Goal: Transaction & Acquisition: Purchase product/service

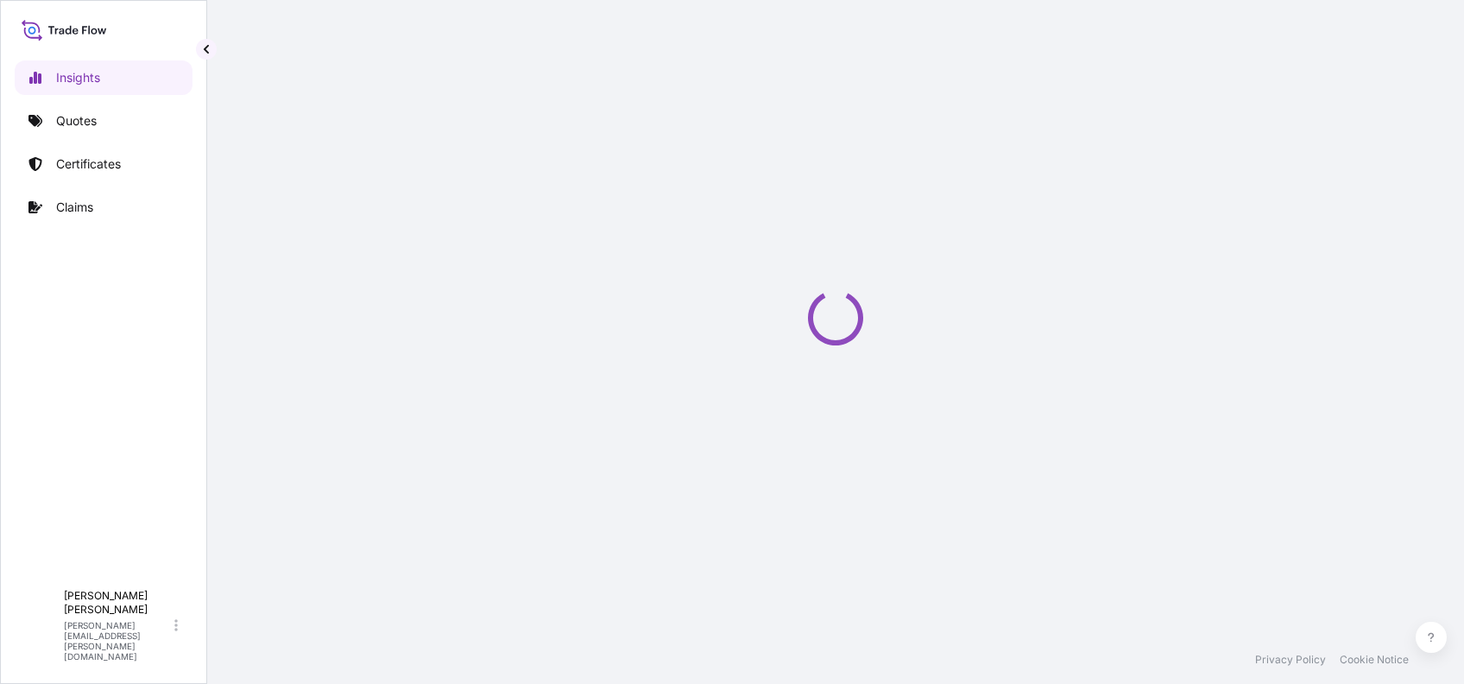
select select "2025"
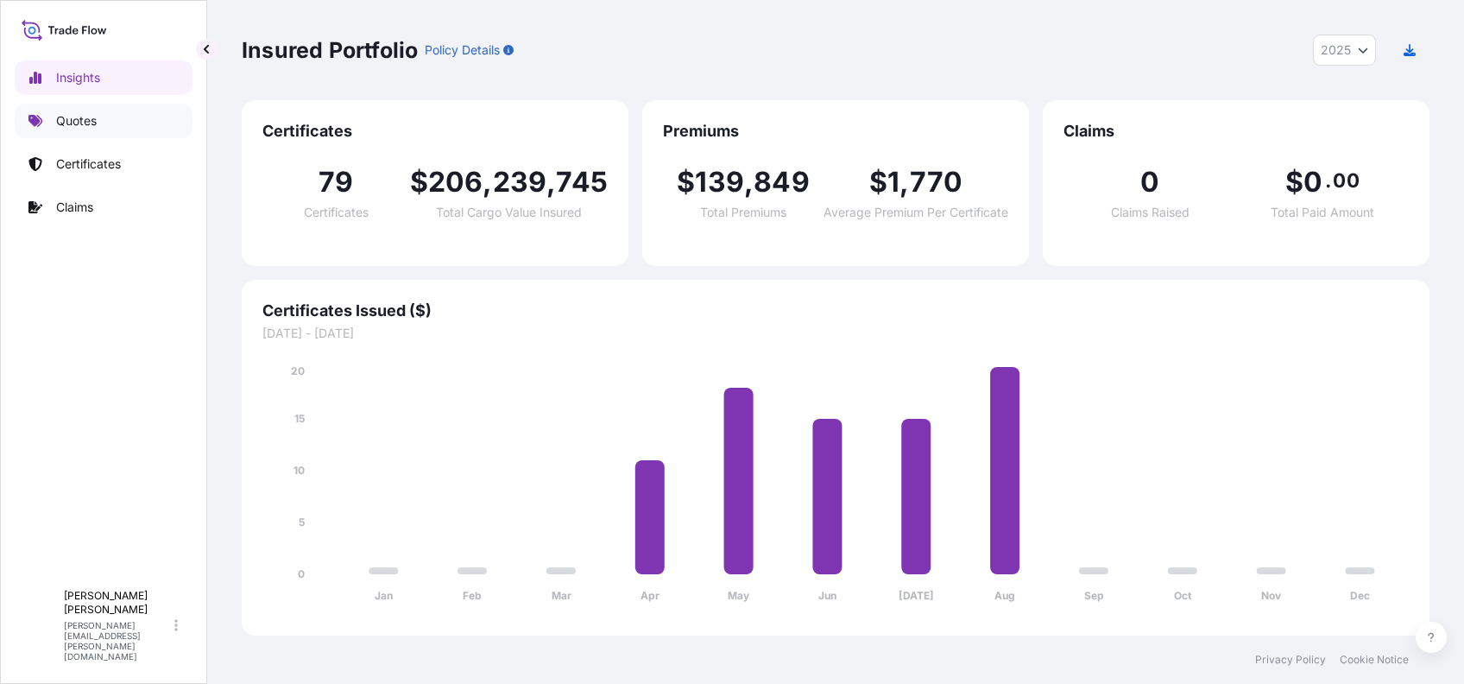
click at [92, 109] on link "Quotes" at bounding box center [104, 121] width 178 height 35
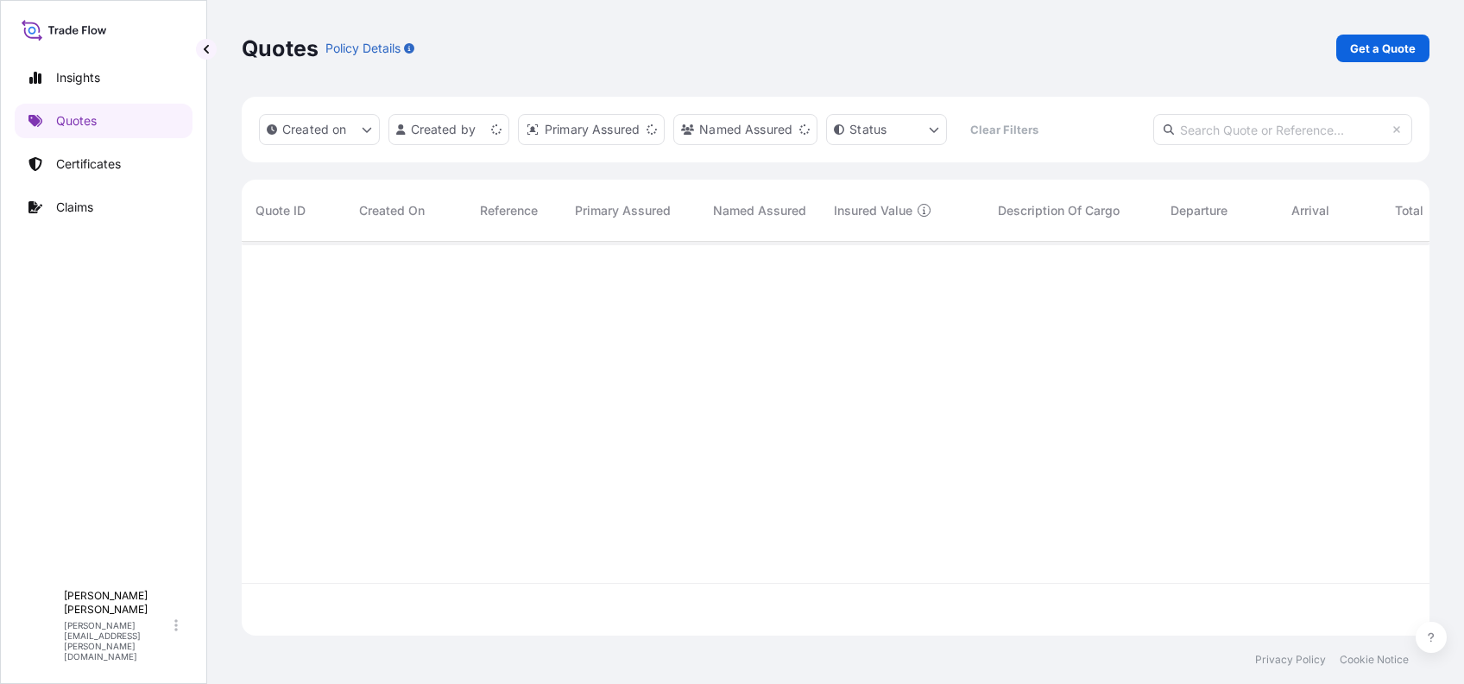
scroll to position [385, 1169]
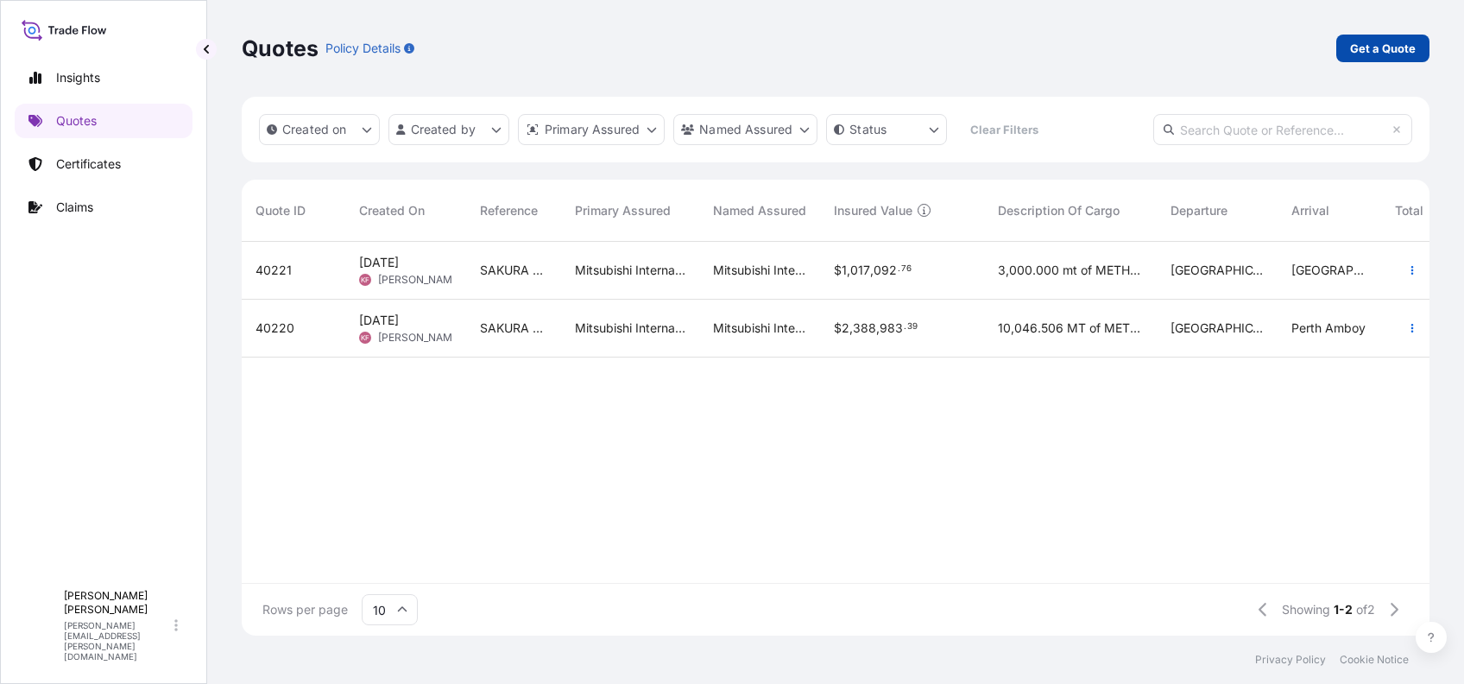
click at [1372, 51] on p "Get a Quote" at bounding box center [1383, 48] width 66 height 17
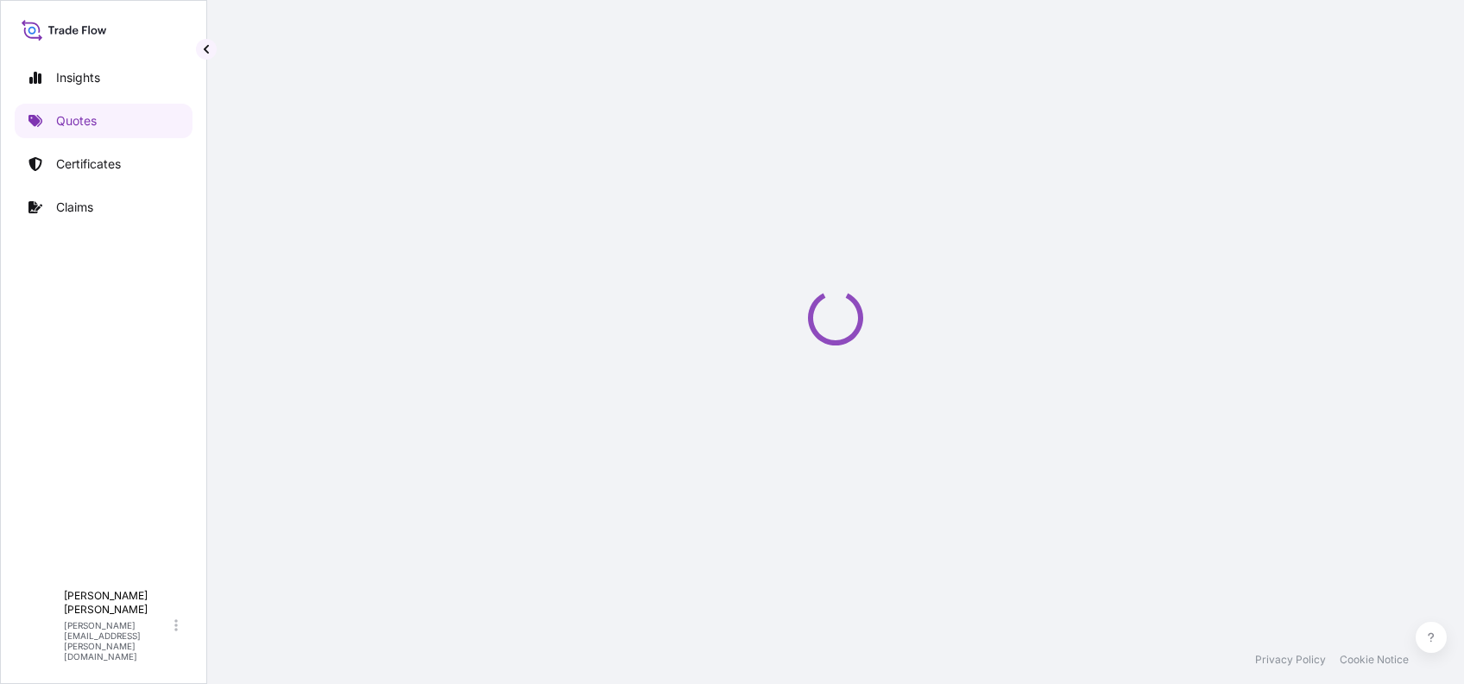
select select "Ocean Vessel"
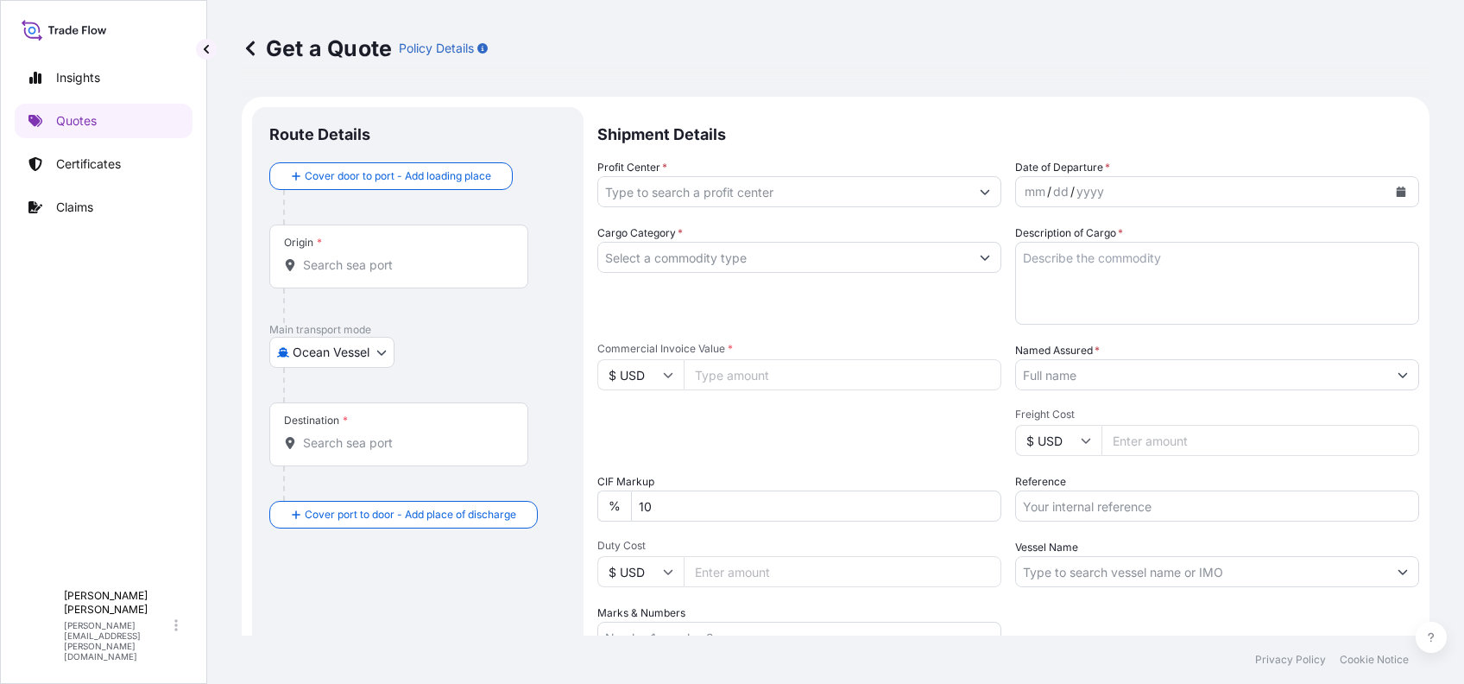
scroll to position [28, 0]
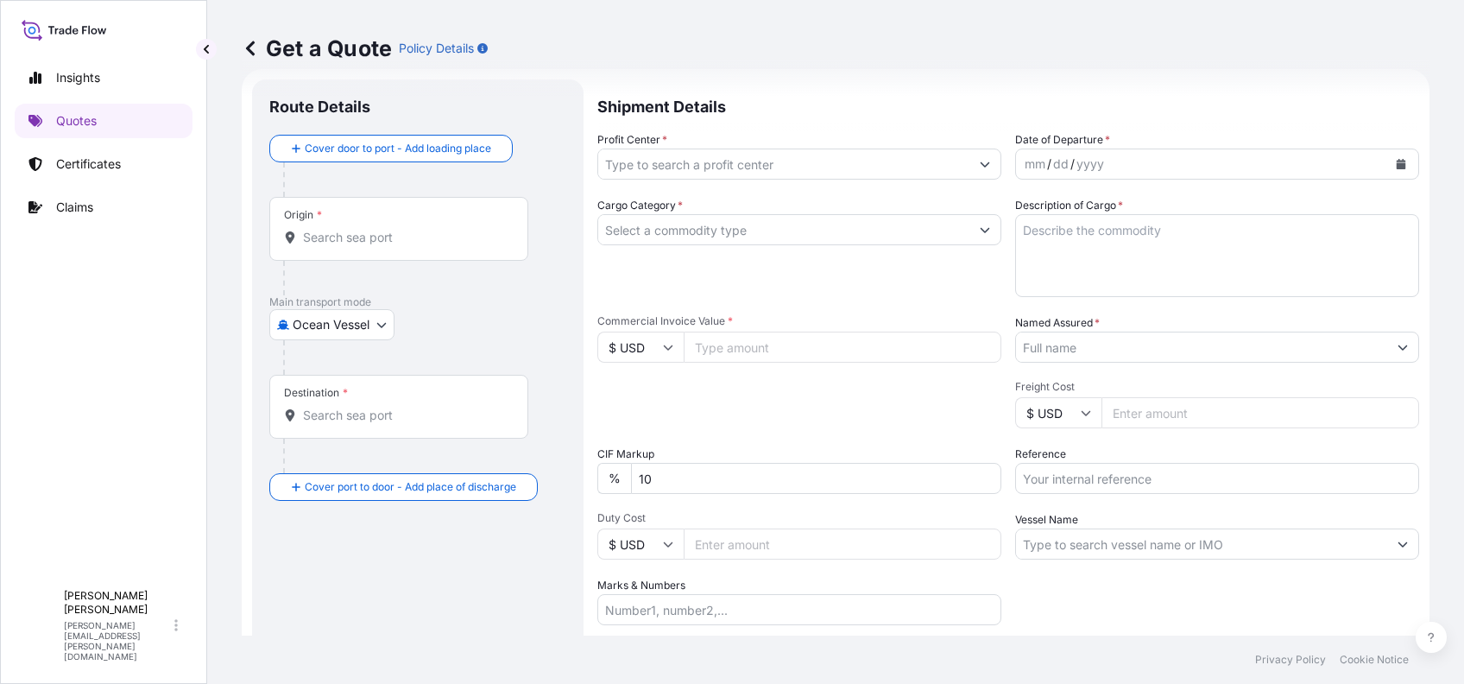
click at [980, 230] on icon "Show suggestions" at bounding box center [984, 230] width 9 height 5
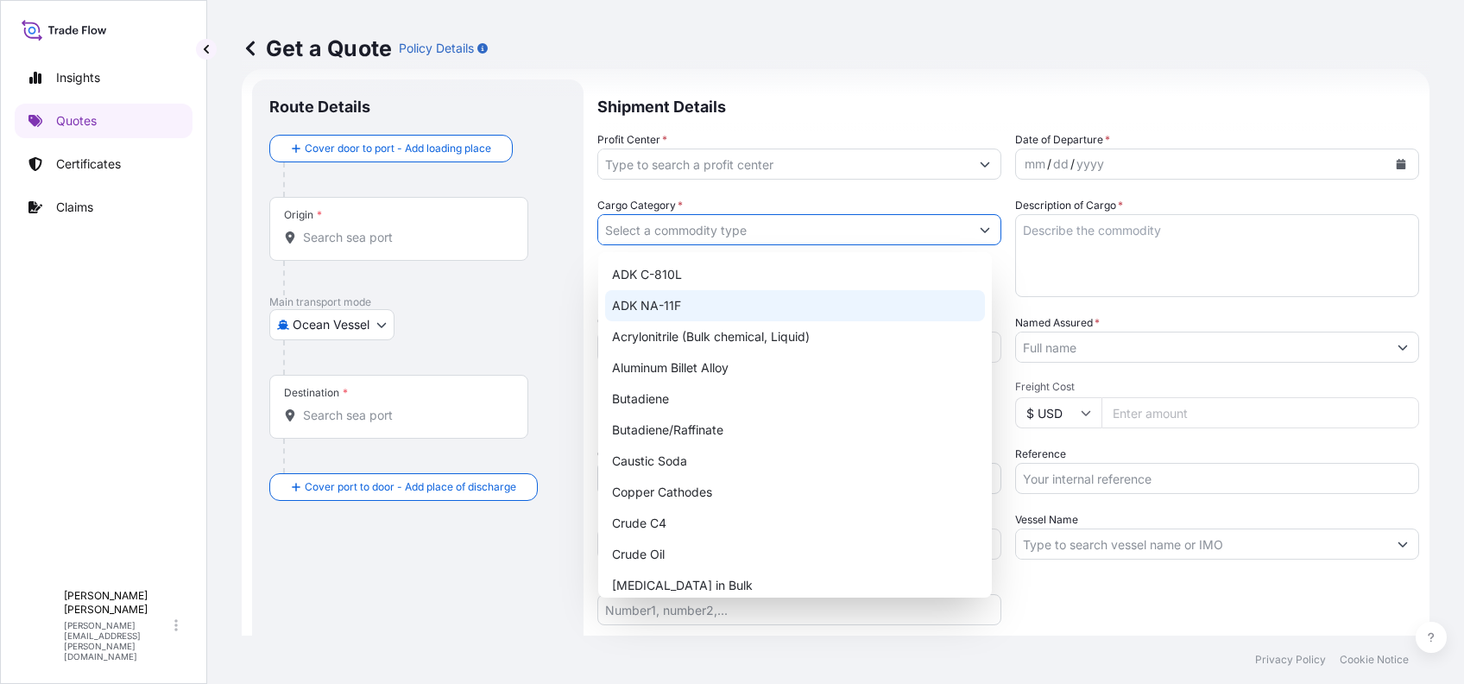
click at [734, 304] on div "ADK NA-11F" at bounding box center [795, 305] width 380 height 31
type input "ADK NA-11F"
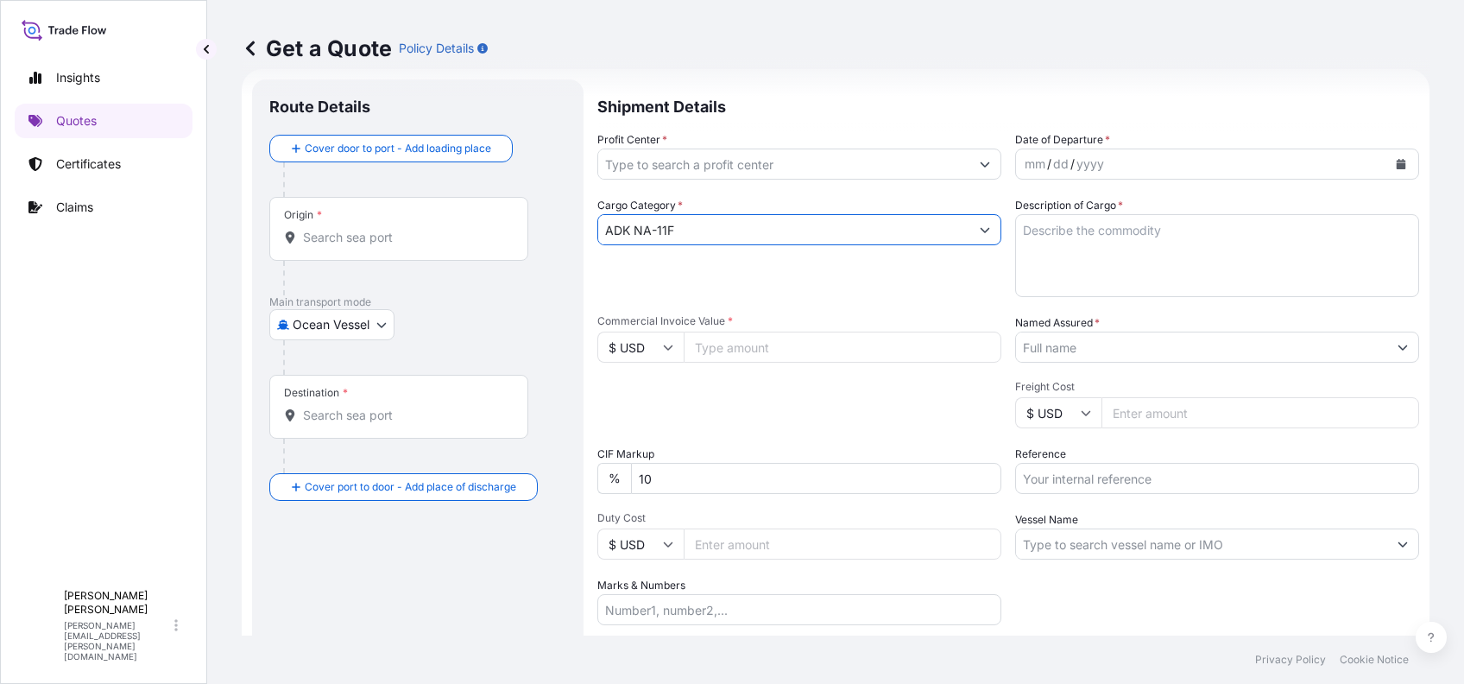
drag, startPoint x: 687, startPoint y: 223, endPoint x: 567, endPoint y: 236, distance: 120.7
click at [567, 236] on form "Route Details Cover door to port - Add loading place Place of loading Road / In…" at bounding box center [836, 416] width 1188 height 695
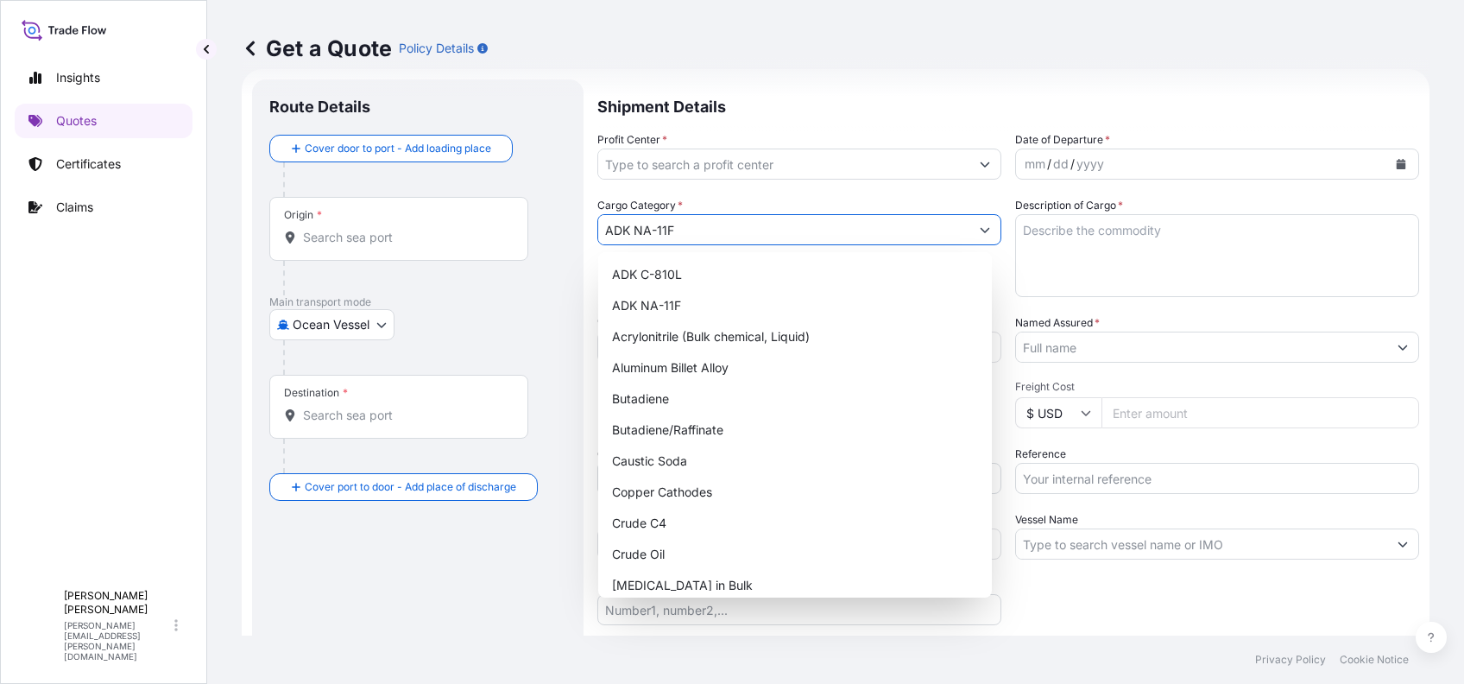
click at [383, 573] on div "Route Details Cover door to port - Add loading place Place of loading Road / [G…" at bounding box center [417, 417] width 297 height 640
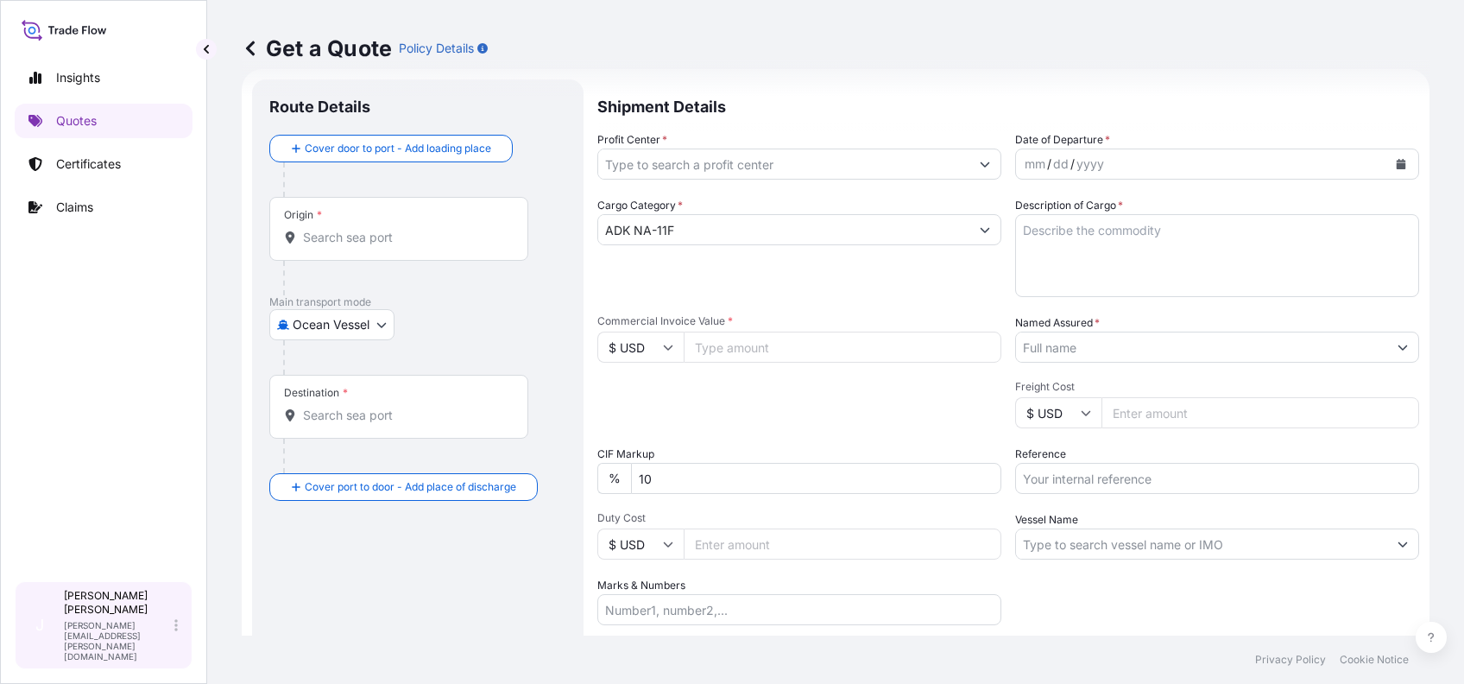
click at [177, 631] on icon at bounding box center [175, 625] width 3 height 12
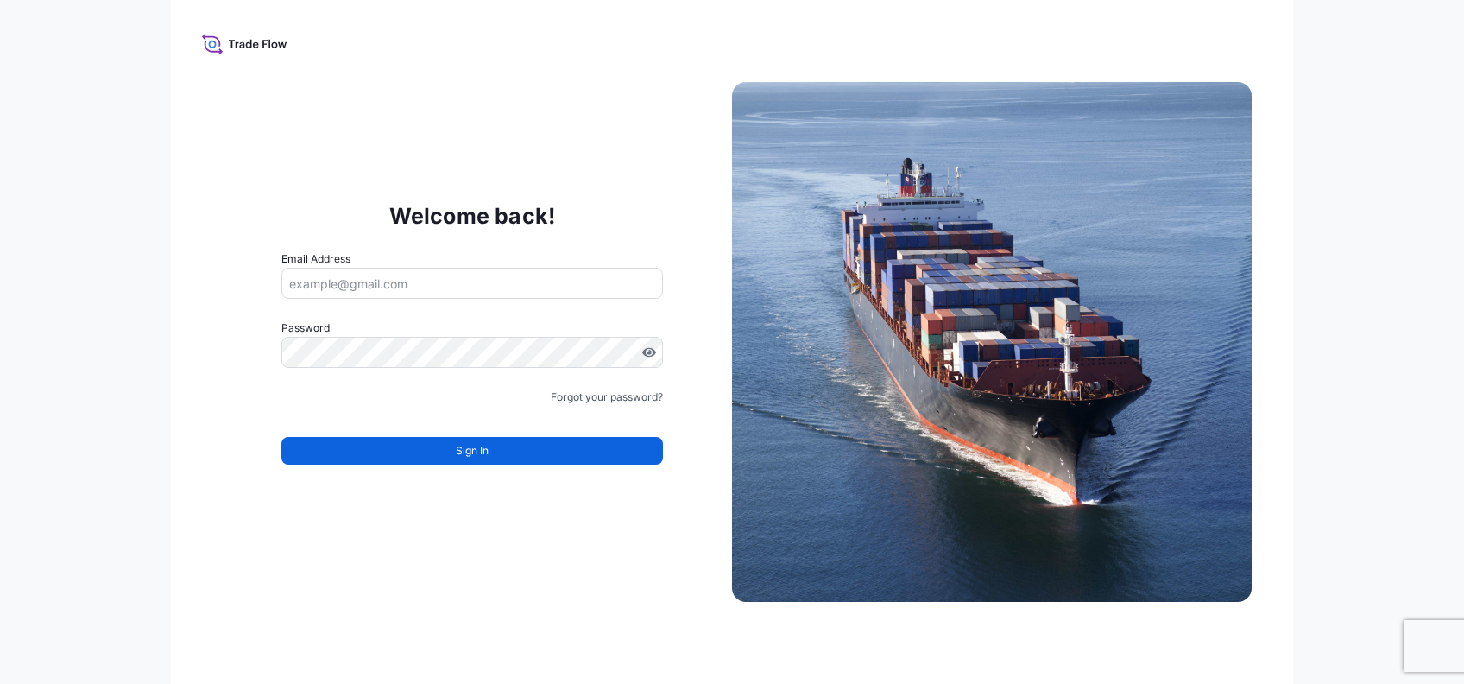
type input "[PERSON_NAME][EMAIL_ADDRESS][PERSON_NAME][DOMAIN_NAME]"
